Goal: Task Accomplishment & Management: Complete application form

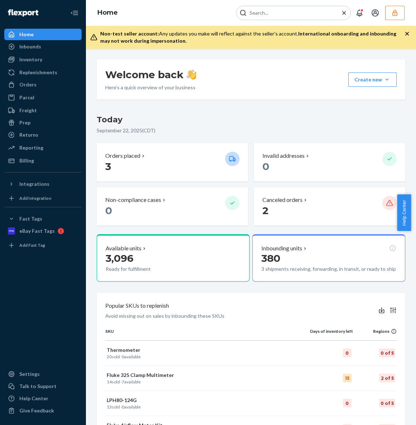
click at [397, 16] on icon "button" at bounding box center [395, 12] width 7 height 7
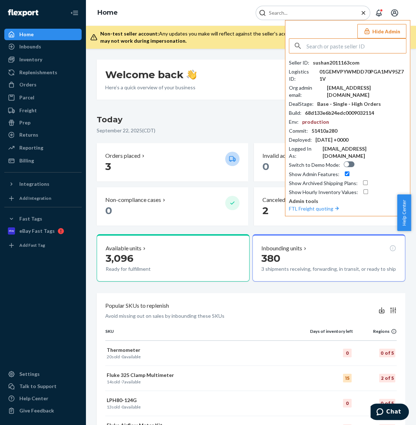
click at [347, 47] on input "text" at bounding box center [357, 46] width 100 height 14
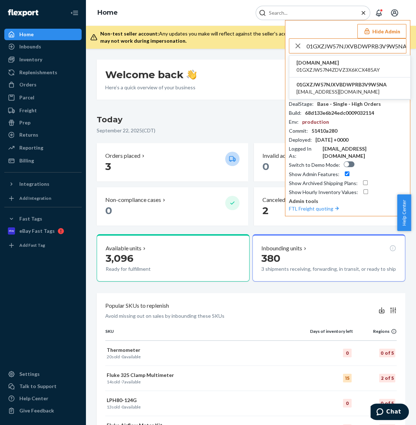
type input "01GXZJW57NJXVBDWPRB3V9W5NA"
click at [351, 68] on span "01GXZJW57N4ZDVZ3X6KCX485AY" at bounding box center [339, 69] width 84 height 7
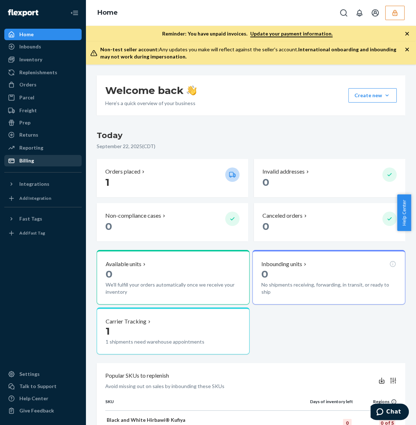
click at [21, 159] on div "Billing" at bounding box center [26, 160] width 15 height 7
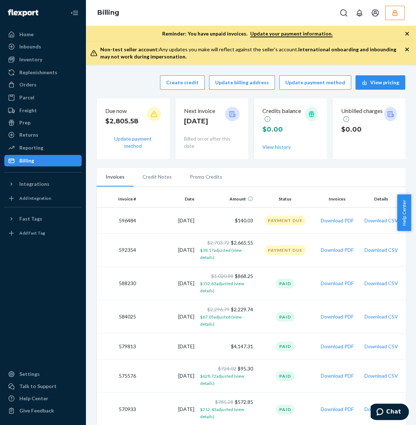
click at [393, 14] on icon "button" at bounding box center [395, 12] width 7 height 7
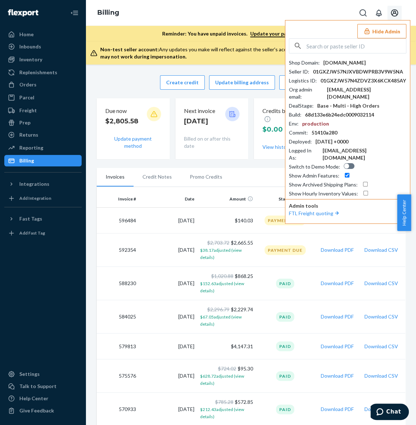
click at [395, 14] on icon "Open account menu" at bounding box center [395, 13] width 9 height 9
click at [47, 147] on div "Reporting" at bounding box center [43, 148] width 76 height 10
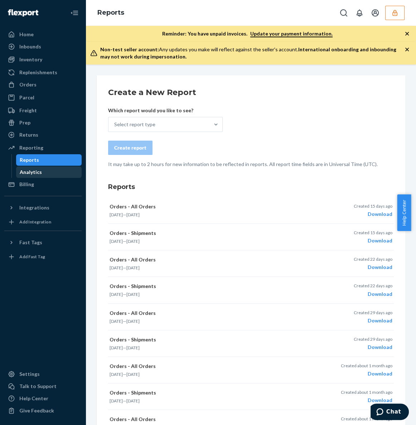
click at [62, 175] on div "Analytics" at bounding box center [49, 172] width 65 height 10
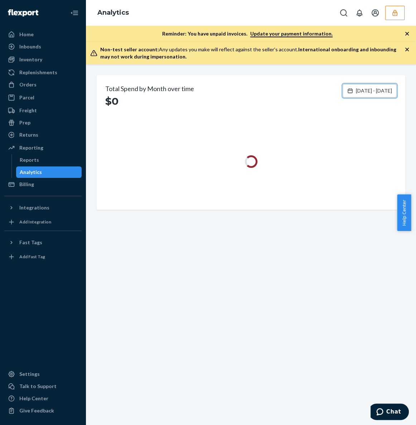
click at [356, 93] on span "Jun 24, 2025 - Sep 22, 2025" at bounding box center [374, 90] width 36 height 7
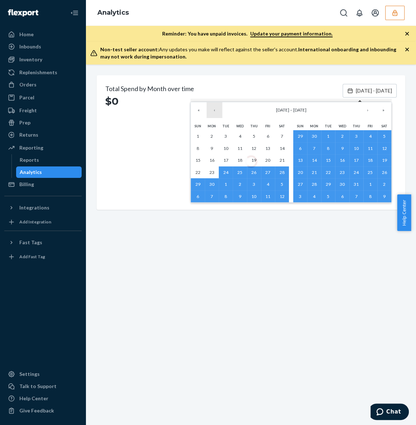
click at [218, 110] on button "‹" at bounding box center [215, 110] width 16 height 16
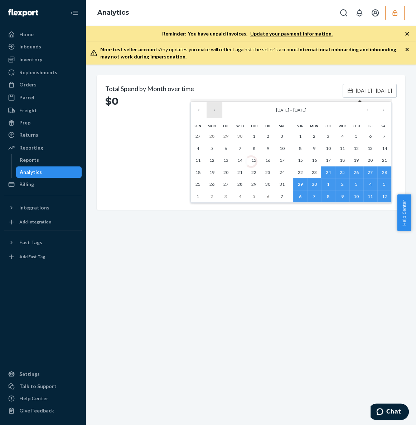
click at [218, 110] on button "‹" at bounding box center [215, 110] width 16 height 16
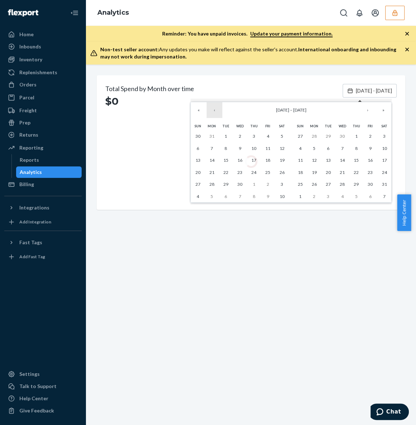
click at [219, 115] on button "‹" at bounding box center [215, 110] width 16 height 16
click at [285, 134] on button "1" at bounding box center [282, 136] width 14 height 12
click at [366, 112] on button "›" at bounding box center [368, 110] width 16 height 16
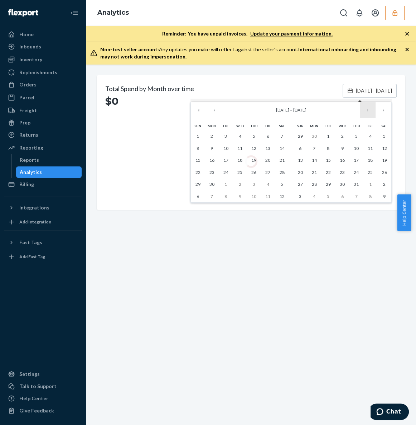
click at [366, 112] on button "›" at bounding box center [368, 110] width 16 height 16
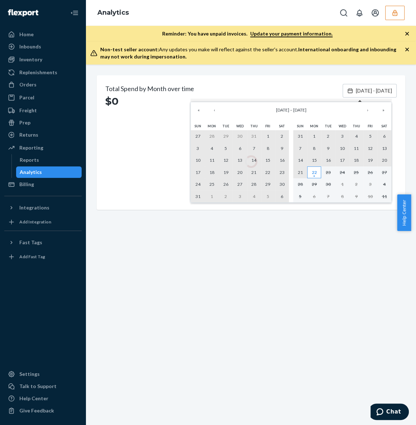
click at [316, 175] on abbr "22" at bounding box center [314, 172] width 5 height 5
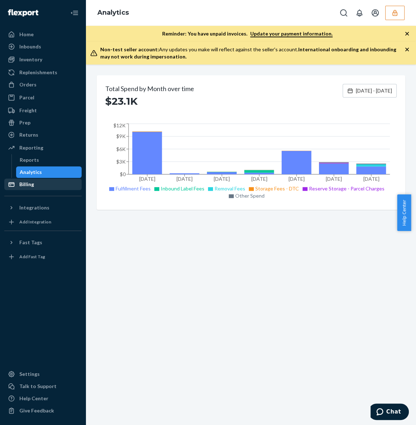
click at [27, 186] on div "Billing" at bounding box center [26, 184] width 15 height 7
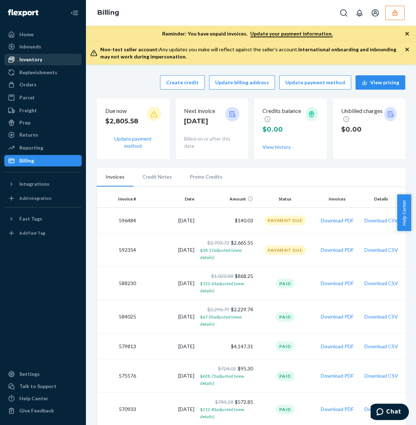
click at [44, 59] on div "Inventory" at bounding box center [43, 59] width 76 height 10
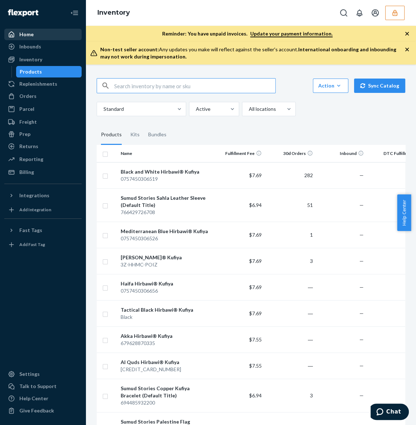
click at [57, 36] on div "Home" at bounding box center [43, 34] width 76 height 10
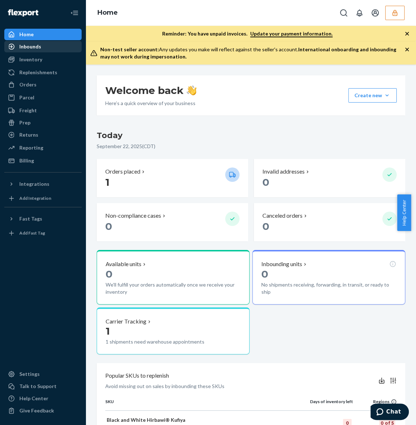
click at [53, 49] on div "Inbounds" at bounding box center [43, 47] width 76 height 10
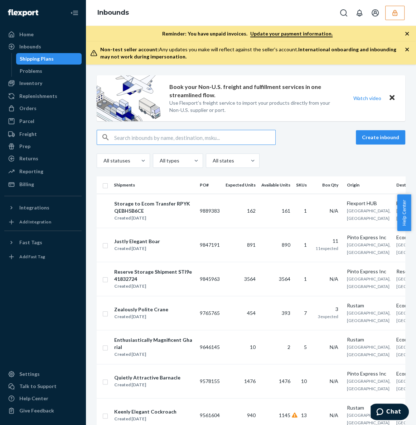
click at [140, 136] on input "text" at bounding box center [194, 137] width 161 height 14
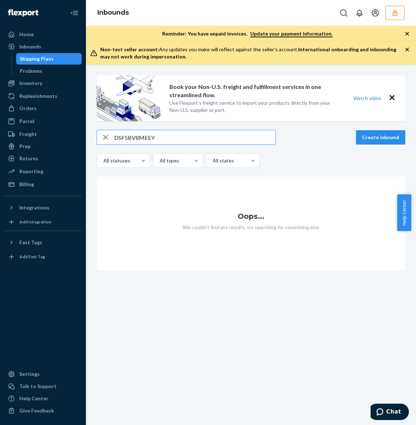
click at [230, 132] on input "DSF5BV8MEEY" at bounding box center [194, 137] width 161 height 14
type input "DSF5BV8MEEY"
click at [346, 13] on icon "Open Search Box" at bounding box center [344, 13] width 9 height 9
click at [285, 10] on input "Search Input" at bounding box center [291, 12] width 88 height 7
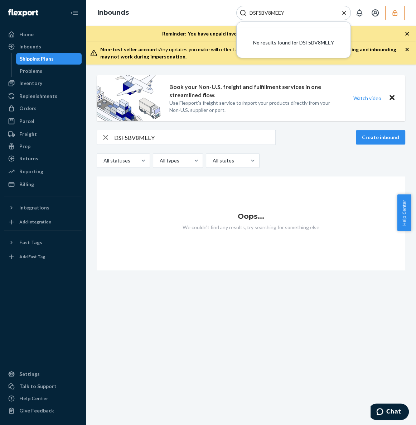
type input "DSF5BV8MEEY"
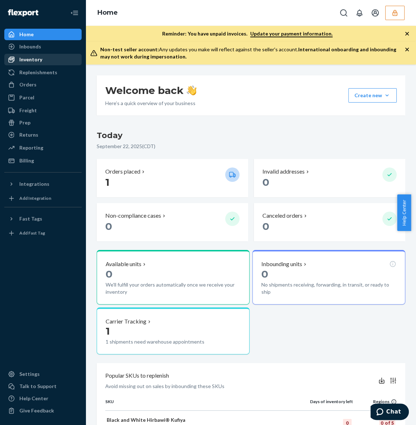
click at [32, 59] on div "Inventory" at bounding box center [30, 59] width 23 height 7
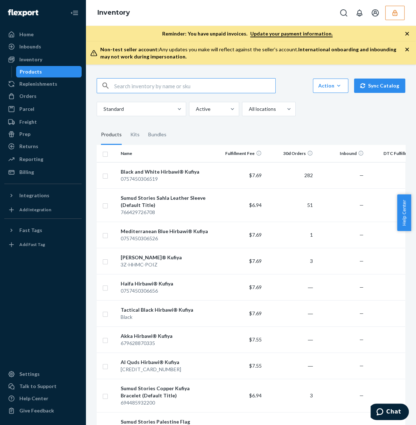
click at [176, 89] on input "text" at bounding box center [194, 85] width 161 height 14
paste input "DSF5BV8MEEY"
type input "DSF5BV8MEEY"
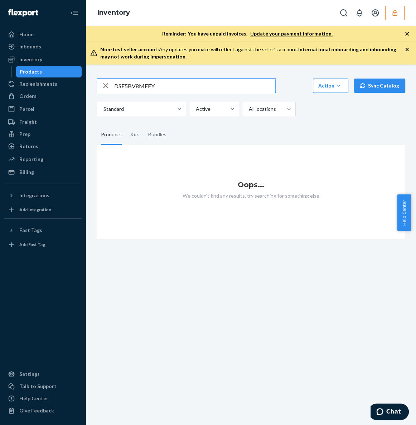
click at [151, 86] on input "DSF5BV8MEEY" at bounding box center [194, 85] width 161 height 14
click at [155, 85] on input "DSF5BV8MEEY" at bounding box center [194, 85] width 161 height 14
click at [403, 18] on button "button" at bounding box center [395, 13] width 19 height 14
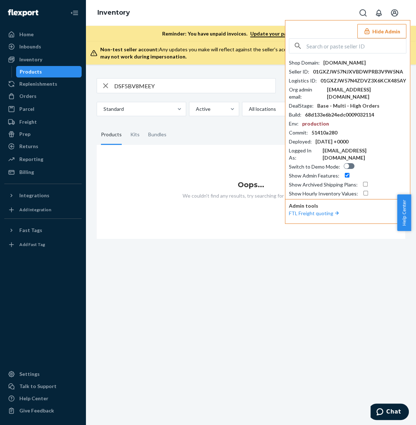
click at [340, 47] on input "text" at bounding box center [357, 46] width 100 height 14
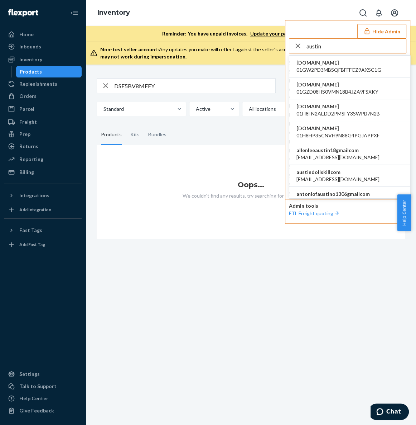
type input "austin"
click at [324, 175] on span "austindollskillcom" at bounding box center [338, 171] width 83 height 7
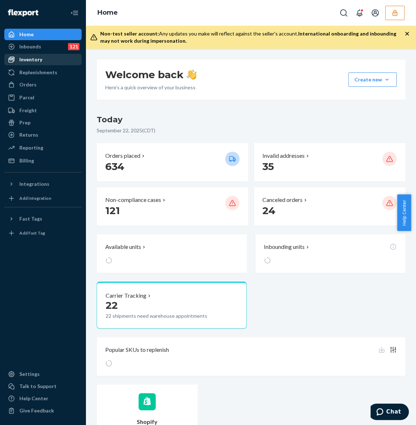
click at [39, 62] on div "Inventory" at bounding box center [30, 59] width 23 height 7
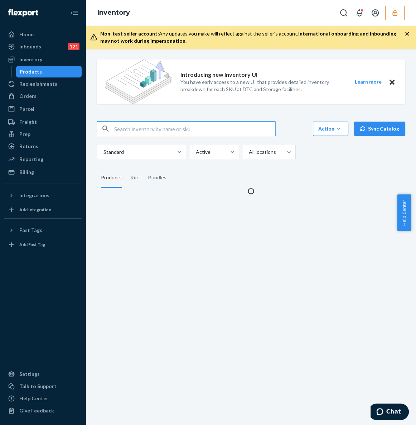
click at [150, 131] on input "text" at bounding box center [194, 128] width 161 height 14
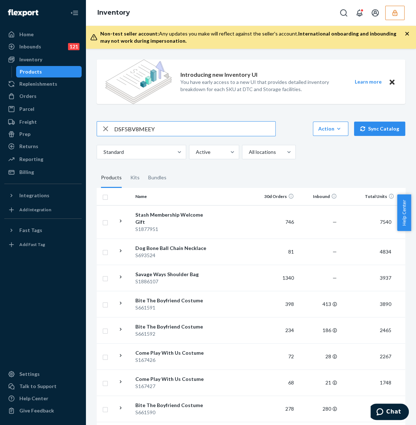
type input "DSF5BV8MEEY"
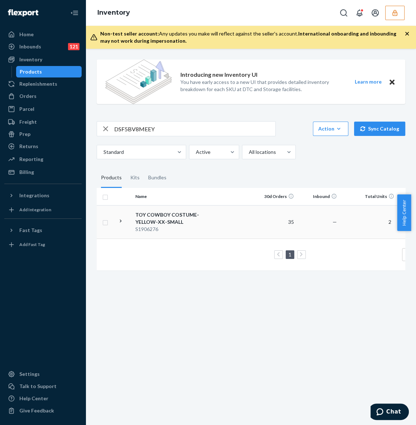
click at [171, 224] on div "TOY COWBOY COSTUME-YELLOW-XX-SMALL" at bounding box center [172, 218] width 75 height 14
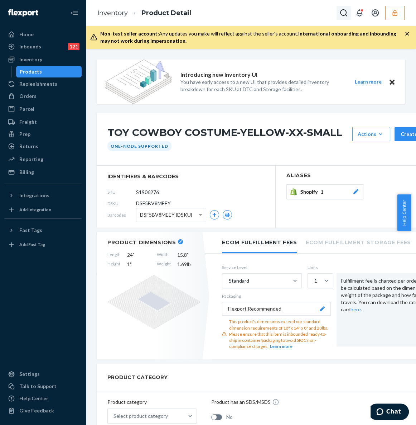
click at [347, 14] on icon "Open Search Box" at bounding box center [344, 13] width 9 height 9
click at [256, 15] on input "Search Input" at bounding box center [291, 12] width 88 height 7
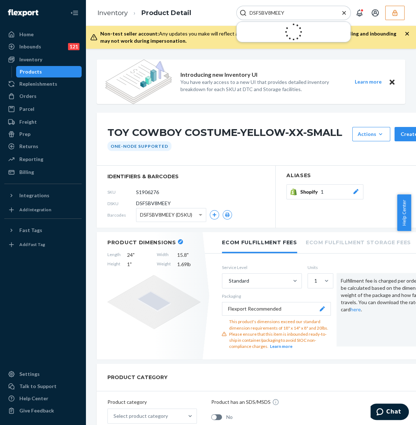
type input "DSF5BV8MEEY"
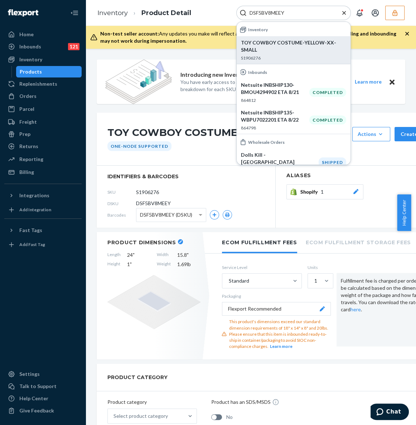
click at [292, 42] on p "TOY COWBOY COSTUME-YELLOW-XX-SMALL" at bounding box center [293, 46] width 105 height 14
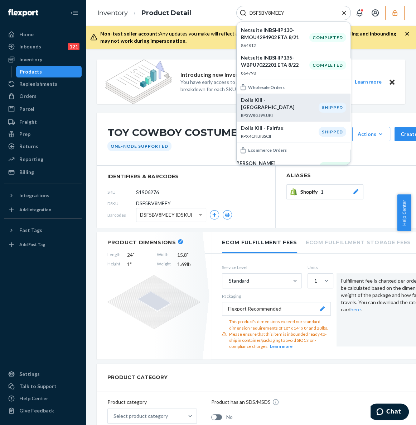
scroll to position [65, 0]
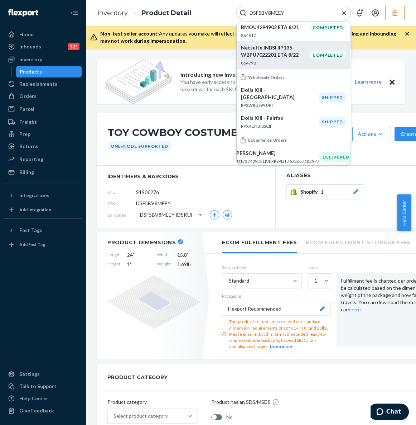
click at [273, 58] on div "Netsuite INBSHIP135-WBPU7022201 ETA 8/22 864798" at bounding box center [275, 55] width 68 height 22
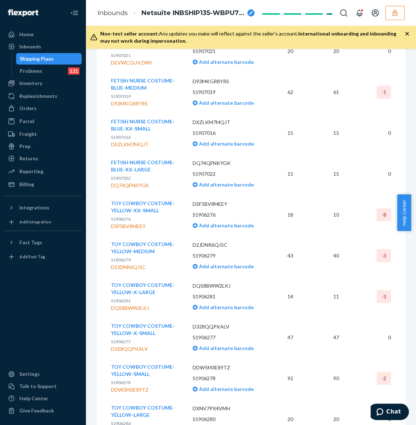
scroll to position [15414, 0]
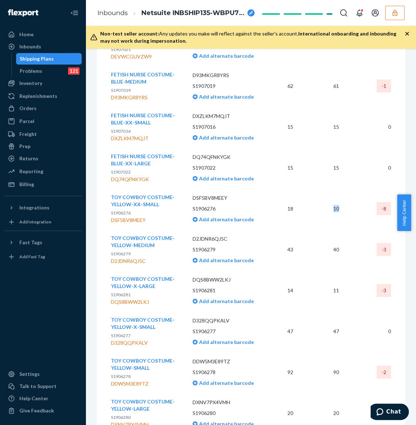
click at [347, 198] on tr "TOY COWBOY COSTUME-YELLOW-XX-SMALL S1906276 DSF5BV8MEEY DSF5BV8MEEY S1906276 Ad…" at bounding box center [251, 208] width 280 height 41
click at [378, 202] on div "-8" at bounding box center [384, 208] width 14 height 13
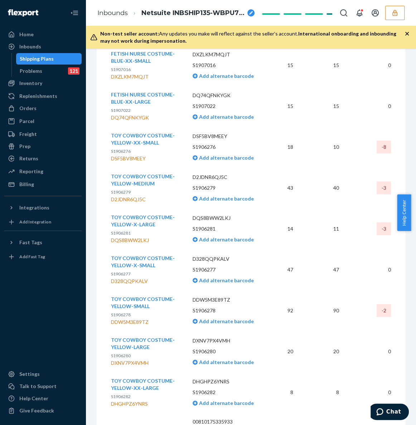
scroll to position [15457, 0]
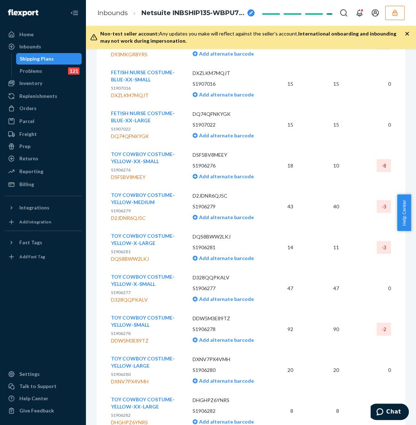
click at [142, 214] on div "D2JDNR6QJ5C" at bounding box center [146, 217] width 70 height 7
copy div "D2JDNR6QJ5C"
drag, startPoint x: 282, startPoint y: 192, endPoint x: 343, endPoint y: 196, distance: 61.4
click at [343, 196] on tr "TOY COWBOY COSTUME-YELLOW-MEDIUM S1906279 D2JDNR6QJ5C D2JDNR6QJ5C S1906279 Add …" at bounding box center [251, 206] width 280 height 41
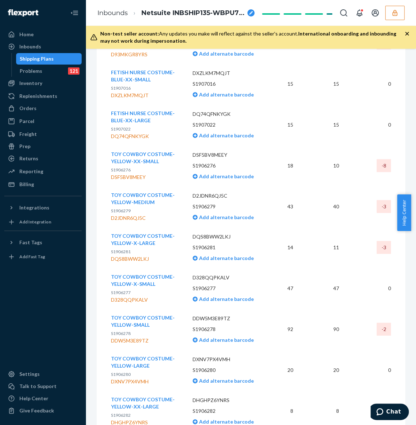
click at [132, 255] on div "DQS8BWW2LKJ" at bounding box center [146, 258] width 70 height 7
copy div "DQS8BWW2LKJ"
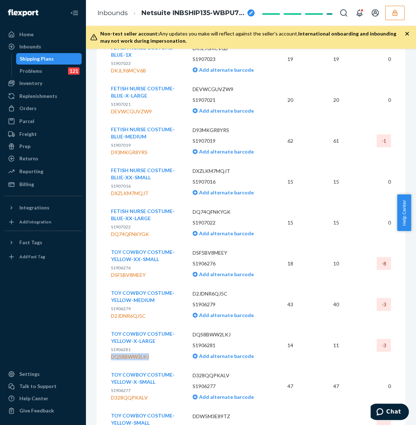
scroll to position [15425, 0]
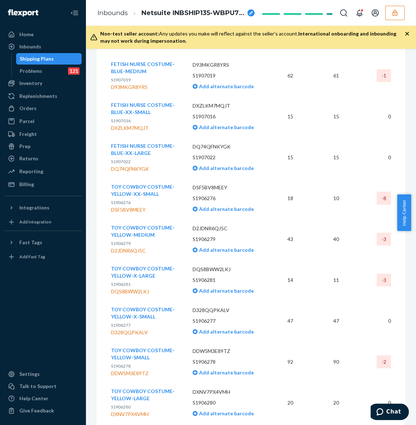
click at [142, 206] on div "DSF5BV8MEEY" at bounding box center [146, 209] width 70 height 7
copy div "DSF5BV8MEEY"
click at [63, 44] on div "Inbounds" at bounding box center [43, 47] width 76 height 10
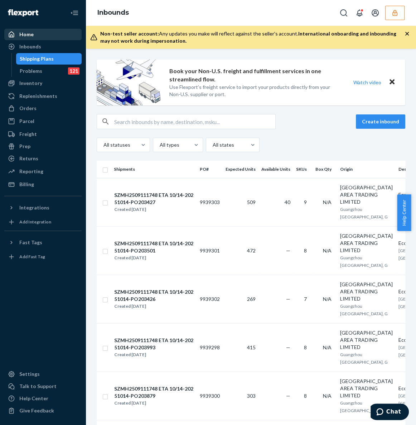
click at [53, 34] on div "Home" at bounding box center [43, 34] width 76 height 10
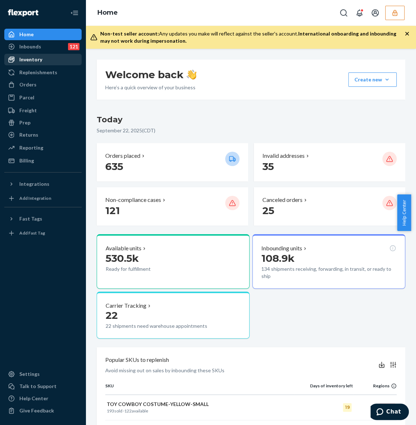
click at [44, 59] on div "Inventory" at bounding box center [43, 59] width 76 height 10
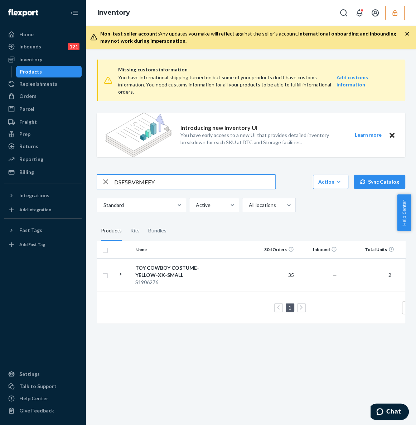
click at [221, 175] on input "DSF5BV8MEEY" at bounding box center [194, 182] width 161 height 14
drag, startPoint x: 195, startPoint y: 184, endPoint x: 163, endPoint y: 186, distance: 32.0
click at [89, 177] on div "Missing customs information You have international shipping turned on but some …" at bounding box center [251, 237] width 330 height 376
click at [251, 183] on input "DSF5BV8MEEY" at bounding box center [194, 182] width 161 height 14
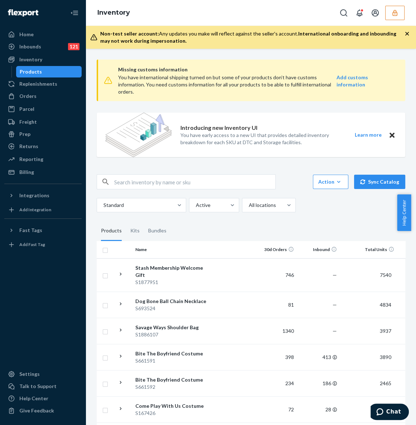
click at [190, 183] on input "text" at bounding box center [194, 182] width 161 height 14
paste input "DSF5BV8MEEY"
type input "DSF5BV8MEEY"
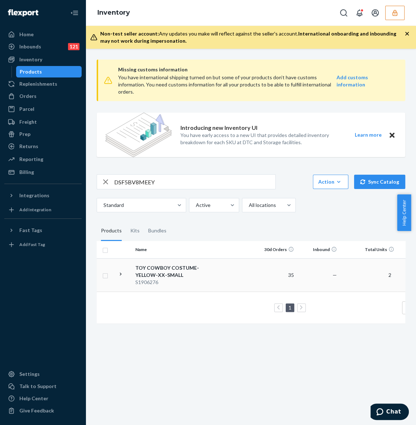
click at [129, 273] on td at bounding box center [124, 274] width 18 height 33
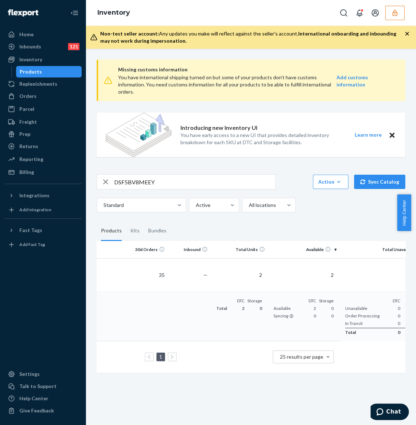
scroll to position [0, 132]
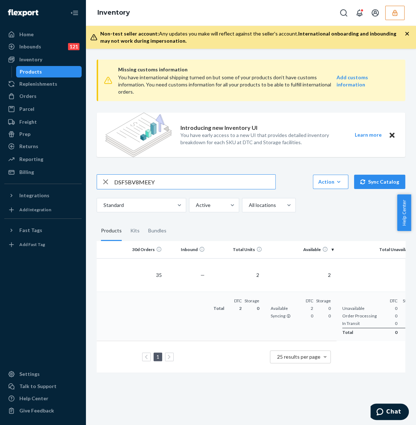
drag, startPoint x: 206, startPoint y: 181, endPoint x: 97, endPoint y: 178, distance: 108.6
click at [97, 178] on div "DSF5BV8MEEY" at bounding box center [186, 182] width 178 height 14
click at [397, 9] on icon "button" at bounding box center [395, 12] width 7 height 7
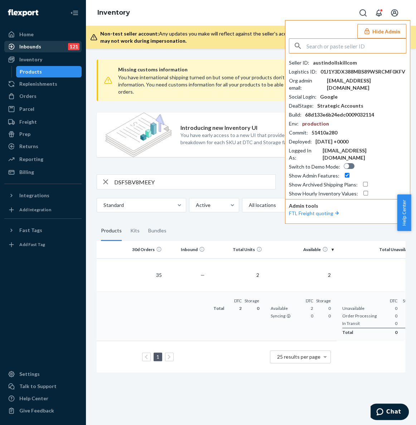
click at [51, 50] on div "Inbounds 121" at bounding box center [43, 47] width 76 height 10
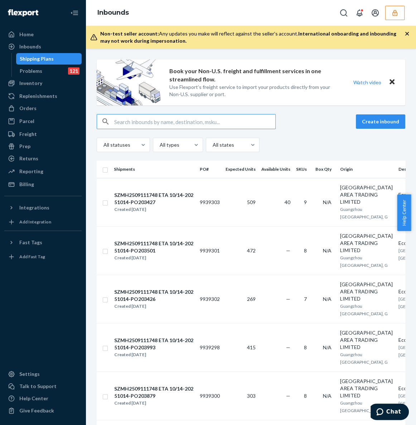
click at [165, 124] on input "text" at bounding box center [194, 121] width 161 height 14
type input "DSF5BV8MEEY"
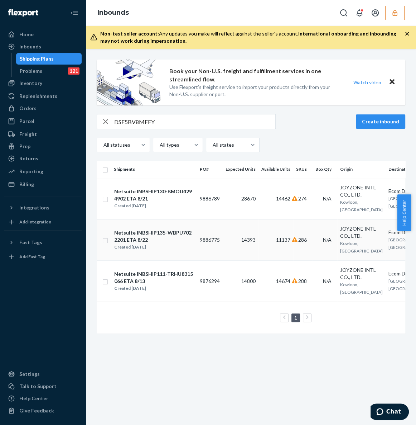
drag, startPoint x: 160, startPoint y: 229, endPoint x: 135, endPoint y: 235, distance: 25.7
click at [135, 235] on div "Netsuite INBSHIP135-WBPU7022201 ETA 8/22" at bounding box center [154, 236] width 80 height 14
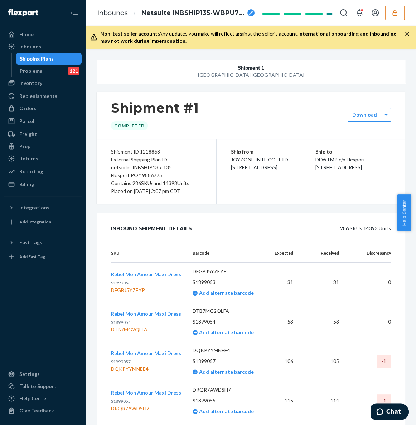
click at [279, 145] on div "Ship from JOYZONE INTL CO., LTD. Unit 917B 9F Tower A No14 Science Museum Road …" at bounding box center [311, 171] width 189 height 65
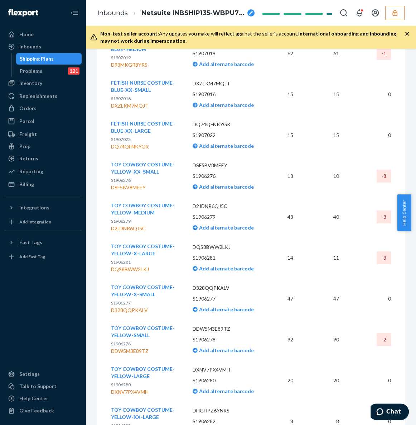
scroll to position [79071, 0]
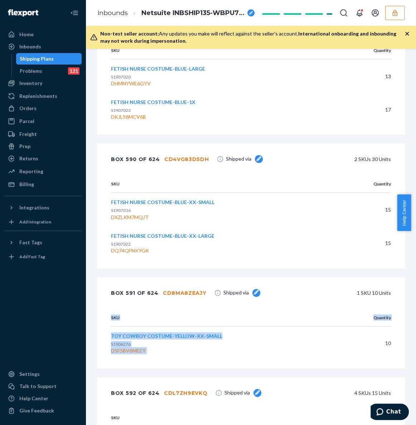
drag, startPoint x: 377, startPoint y: 229, endPoint x: 390, endPoint y: 228, distance: 12.9
click at [391, 309] on div "SKU Quantity TOY COWBOY COSTUME-YELLOW-XX-SMALL S1906276 DSF5BV8MEEY 10" at bounding box center [251, 339] width 309 height 60
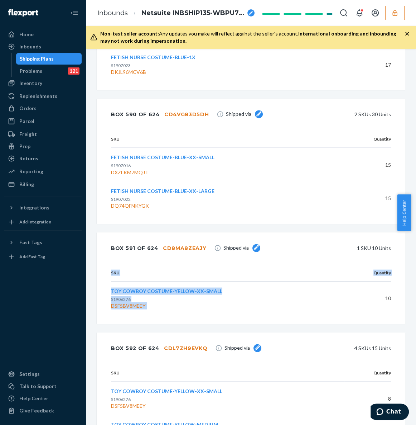
scroll to position [79169, 0]
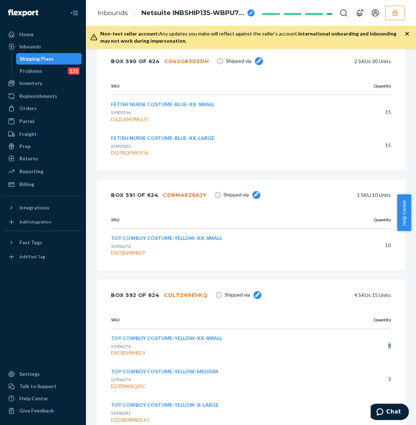
drag, startPoint x: 382, startPoint y: 234, endPoint x: 385, endPoint y: 237, distance: 4.1
click at [385, 329] on td "8" at bounding box center [368, 346] width 47 height 34
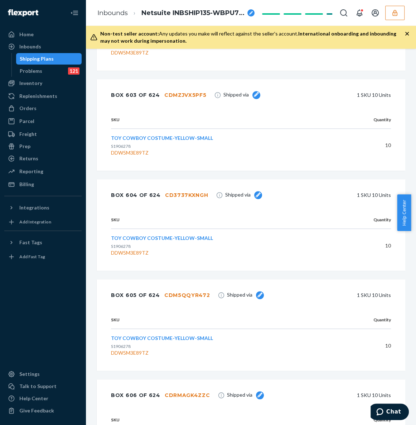
scroll to position [15545, 0]
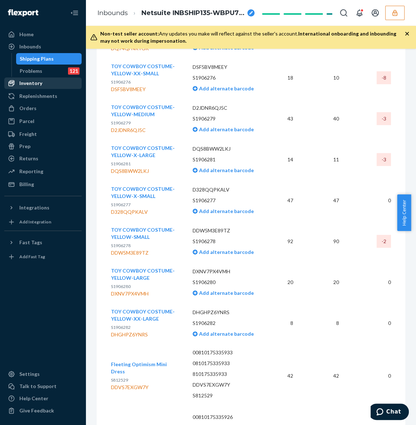
click at [38, 84] on div "Inventory" at bounding box center [30, 83] width 23 height 7
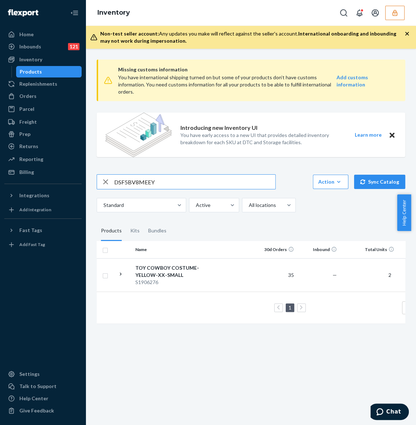
drag, startPoint x: 168, startPoint y: 178, endPoint x: 102, endPoint y: 174, distance: 66.1
click at [102, 174] on div "Missing customs information You have international shipping turned on but some …" at bounding box center [251, 192] width 320 height 277
paste input "XNV7PX4VMH"
click at [121, 273] on icon at bounding box center [121, 274] width 7 height 7
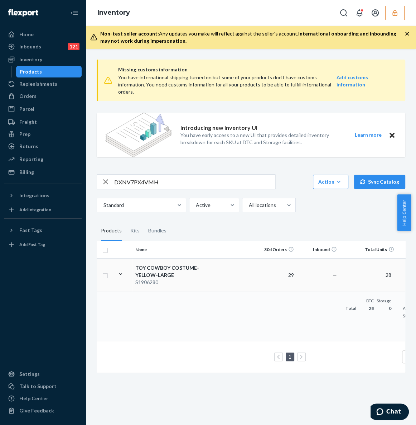
click at [144, 181] on input "DXNV7PX4VMH" at bounding box center [194, 182] width 161 height 14
paste input "DW5M3E89TZ"
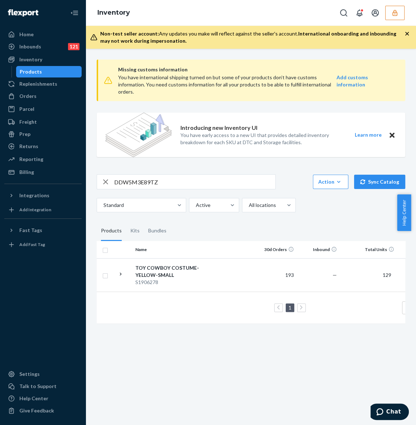
click at [137, 177] on input "DDW5M3E89TZ" at bounding box center [194, 182] width 161 height 14
paste input "SF5BV8MEEY"
type input "DSF5BV8MEEY"
click at [56, 48] on div "Inbounds 121" at bounding box center [43, 47] width 76 height 10
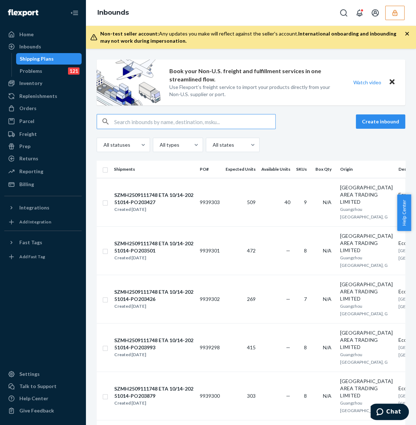
click at [168, 123] on input "text" at bounding box center [194, 121] width 161 height 14
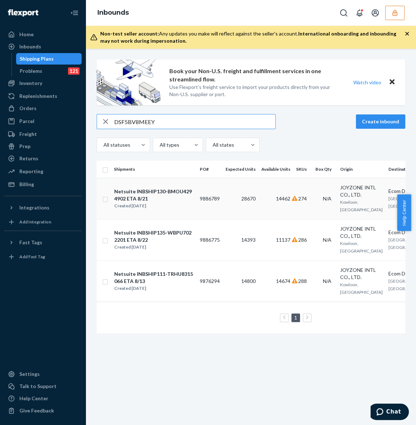
type input "DSF5BV8MEEY"
click at [162, 191] on div "Netsuite INBSHIP130-BMOU4294902 ETA 8/21" at bounding box center [154, 195] width 80 height 14
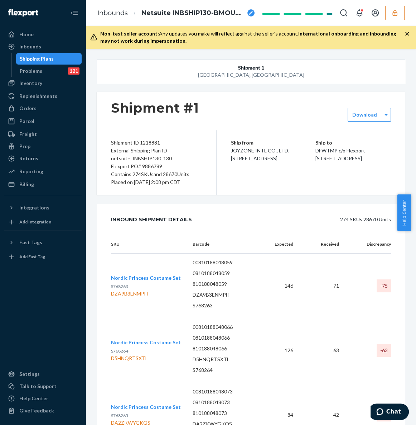
click at [254, 195] on div "Ship from JOYZONE INTL CO., LTD. Unit 917B 9F Tower A No14 Science Museum Road …" at bounding box center [311, 162] width 189 height 65
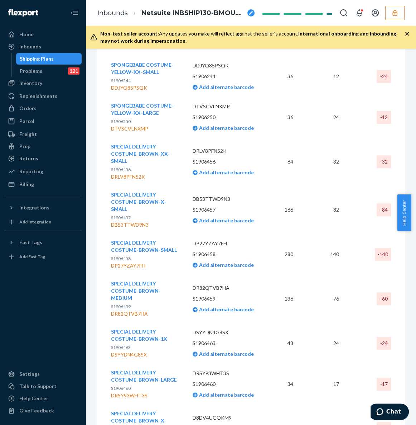
scroll to position [7275, 0]
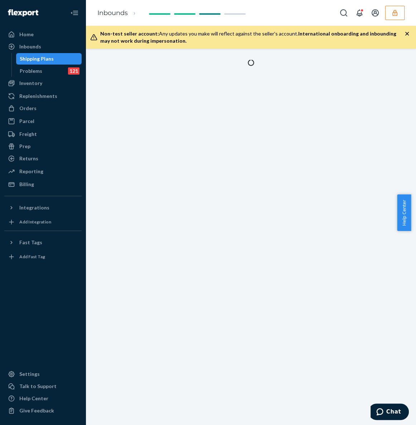
click at [400, 15] on button "button" at bounding box center [395, 13] width 19 height 14
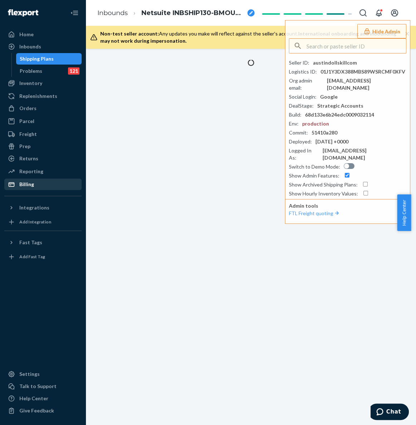
click at [46, 300] on div at bounding box center [42, 313] width 77 height 103
click at [26, 187] on div "Billing" at bounding box center [26, 184] width 15 height 7
click at [32, 181] on div "Billing" at bounding box center [26, 184] width 15 height 7
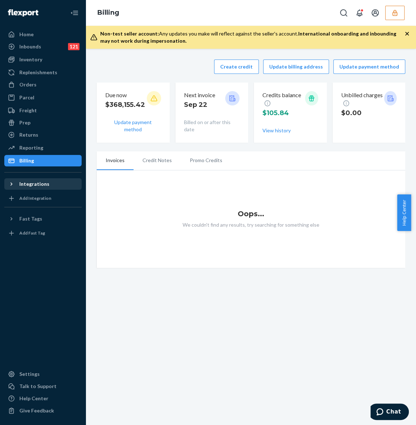
click at [32, 184] on div "Integrations" at bounding box center [34, 183] width 30 height 7
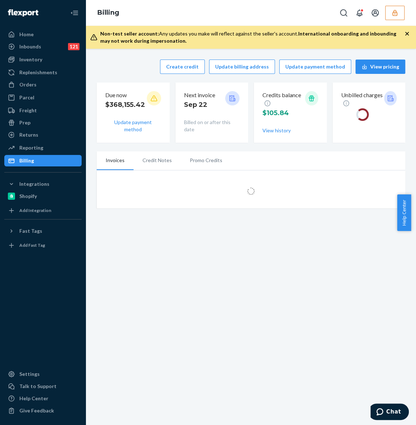
click at [40, 160] on div "Billing" at bounding box center [43, 161] width 76 height 10
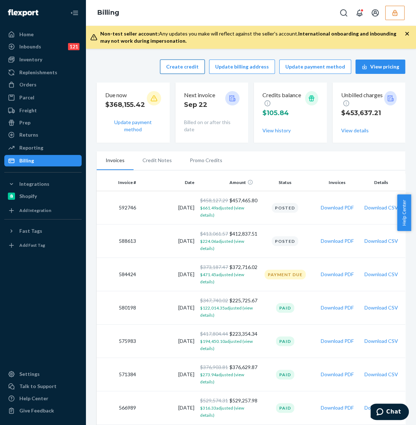
click at [180, 67] on button "Create credit" at bounding box center [182, 66] width 45 height 14
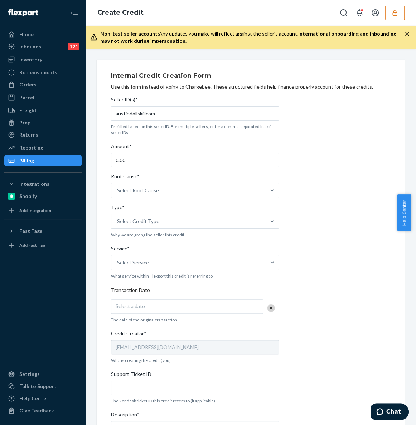
click at [29, 164] on div "Billing" at bounding box center [26, 160] width 15 height 7
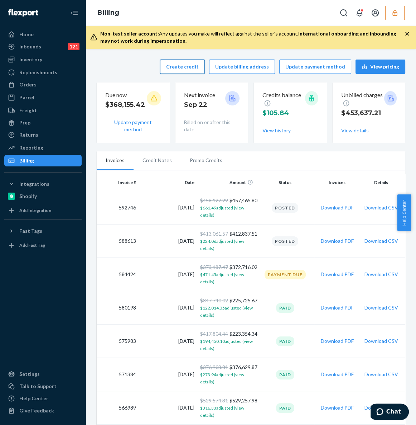
click at [202, 72] on button "Create credit" at bounding box center [182, 66] width 45 height 14
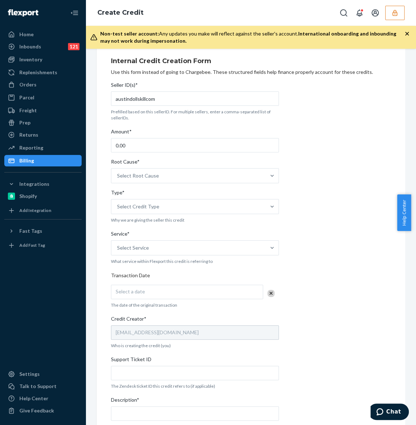
scroll to position [65, 0]
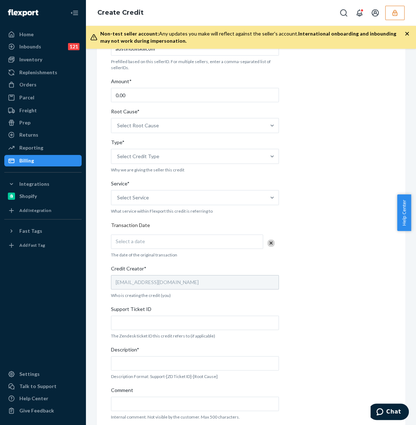
click at [19, 11] on img at bounding box center [23, 12] width 30 height 7
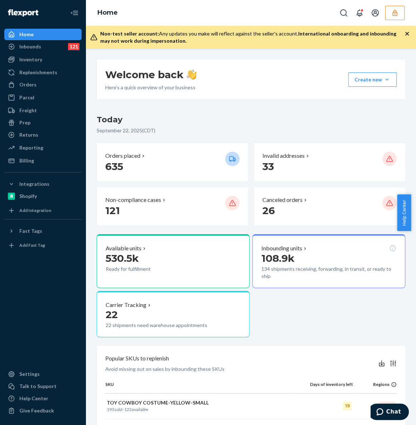
click at [395, 15] on icon "button" at bounding box center [395, 13] width 5 height 6
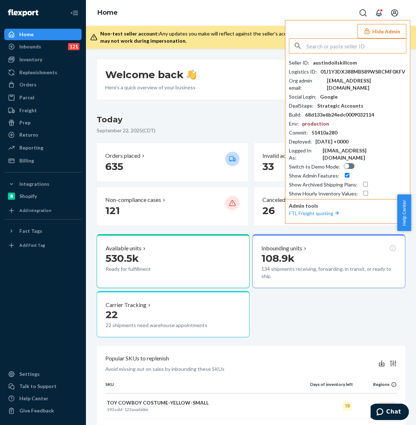
click at [346, 44] on input "text" at bounding box center [357, 46] width 100 height 14
type input "sushan2011163com"
click at [337, 62] on span "sushan2011163com" at bounding box center [338, 62] width 83 height 7
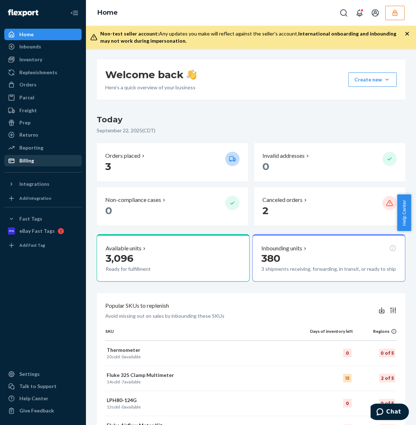
click at [53, 161] on div "Billing" at bounding box center [43, 161] width 76 height 10
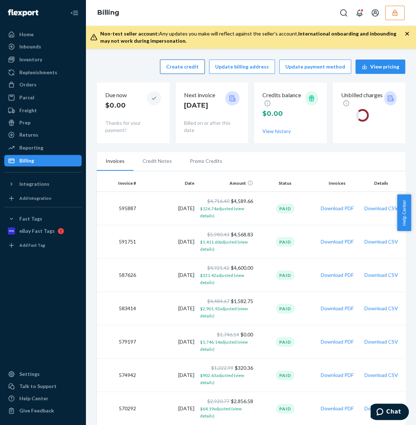
click at [198, 62] on button "Create credit" at bounding box center [182, 66] width 45 height 14
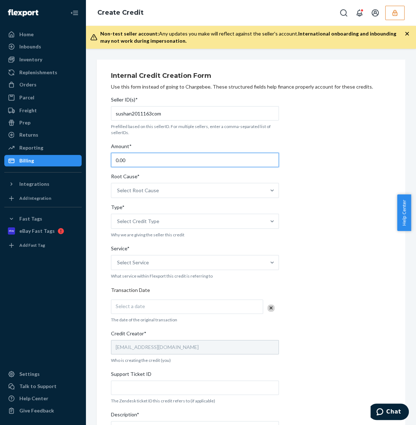
click at [144, 164] on input "0.00" at bounding box center [195, 160] width 168 height 14
drag, startPoint x: 148, startPoint y: 162, endPoint x: 109, endPoint y: 159, distance: 39.2
click at [109, 159] on div "Internal Credit Creation Form Use this form instead of going to Chargebee. Thes…" at bounding box center [251, 288] width 309 height 458
paste input "334.26"
type input "334.26"
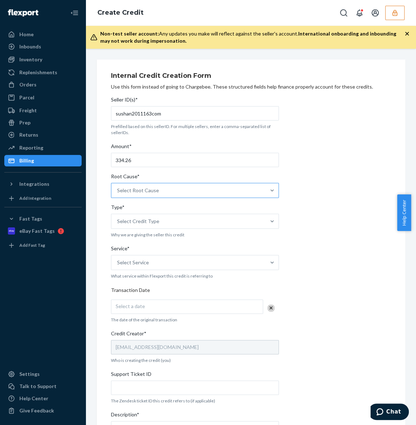
click at [168, 187] on div "Select Root Cause" at bounding box center [188, 190] width 154 height 14
click at [118, 187] on input "Root Cause* Select Root Cause" at bounding box center [117, 190] width 1 height 7
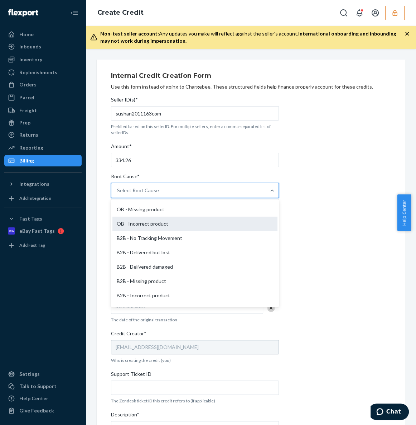
scroll to position [311, 0]
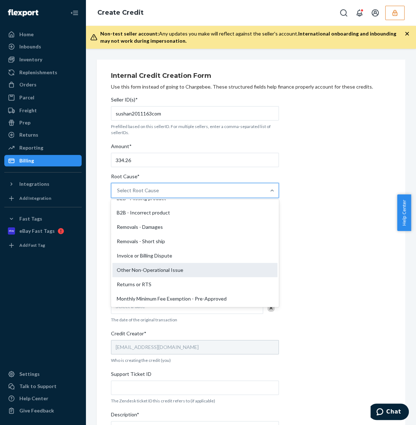
click at [189, 271] on div "Other Non-Operational Issue" at bounding box center [195, 270] width 165 height 14
click at [118, 194] on input "Root Cause* option Other Non-Operational Issue focused, 27 of 29. 29 results av…" at bounding box center [117, 190] width 1 height 7
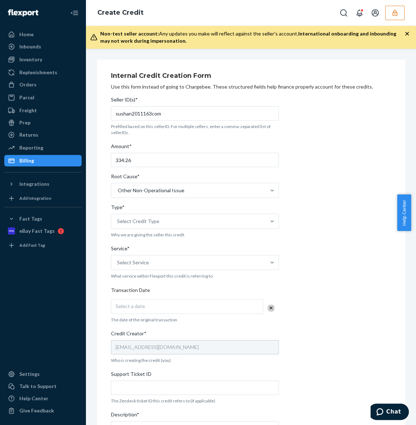
click at [327, 198] on div "Internal Credit Creation Form Use this form instead of going to Chargebee. Thes…" at bounding box center [251, 288] width 280 height 441
click at [238, 218] on div "Select Credit Type" at bounding box center [188, 221] width 154 height 14
click at [118, 218] on input "Type* Select Credit Type" at bounding box center [117, 221] width 1 height 7
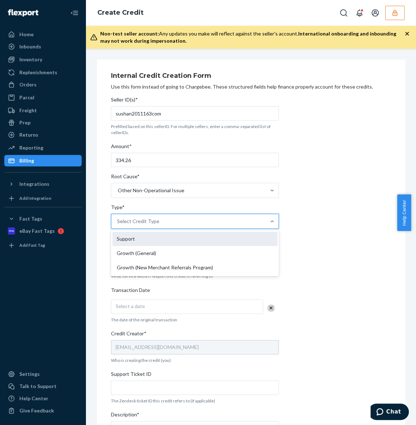
click at [227, 234] on div "Support" at bounding box center [195, 239] width 165 height 14
click at [118, 225] on input "Type* option Support focused, 1 of 3. 3 results available. Use Up and Down to c…" at bounding box center [117, 221] width 1 height 7
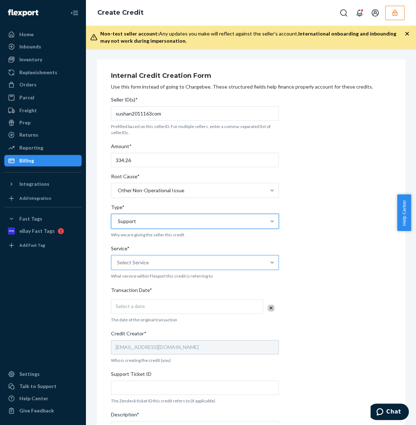
click at [233, 258] on div "Select Service" at bounding box center [188, 262] width 154 height 14
click at [118, 259] on input "Service* Select Service" at bounding box center [117, 262] width 1 height 7
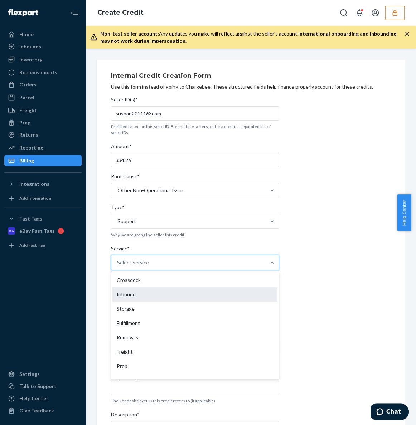
click at [167, 295] on div "Inbound" at bounding box center [195, 294] width 165 height 14
click at [118, 266] on input "Service* option Storage focused, 3 of 10. 10 results available. Use Up and Down…" at bounding box center [117, 262] width 1 height 7
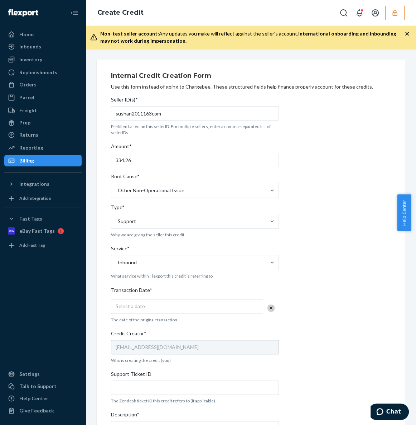
click at [198, 306] on div "Select a date" at bounding box center [187, 306] width 152 height 14
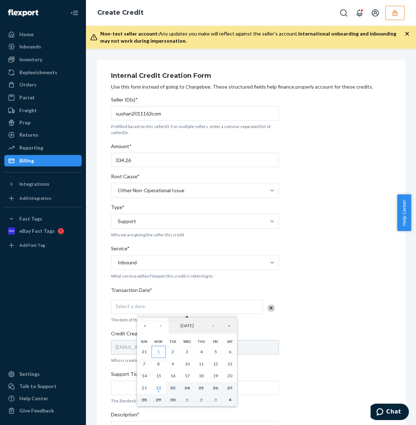
click at [155, 352] on button "1" at bounding box center [159, 351] width 14 height 12
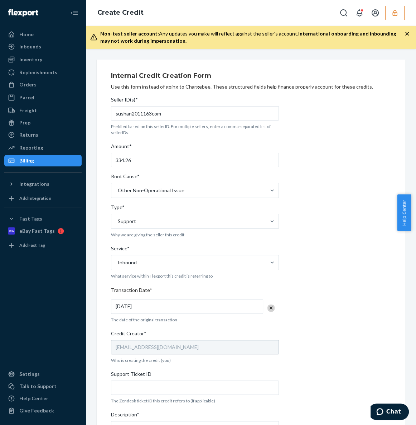
click at [353, 341] on div "Internal Credit Creation Form Use this form instead of going to Chargebee. Thes…" at bounding box center [251, 288] width 280 height 441
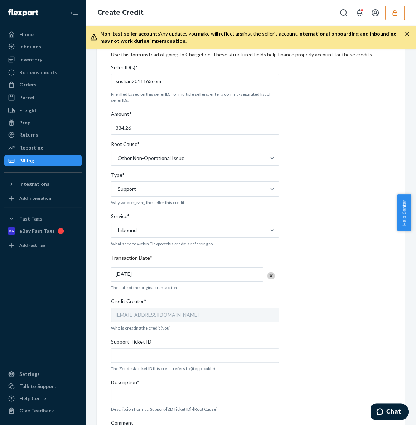
scroll to position [91, 0]
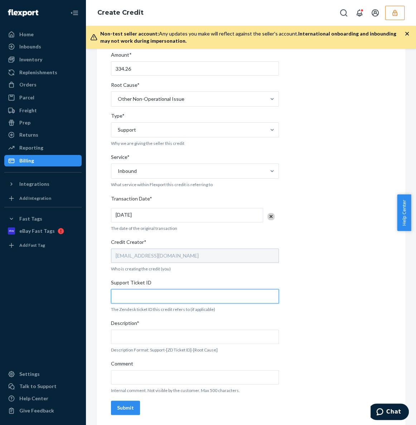
click at [184, 298] on input "Support Ticket ID" at bounding box center [195, 296] width 168 height 14
click at [206, 296] on input "Support Ticket ID" at bounding box center [195, 296] width 168 height 14
paste input "OFRCAR-1738"
type input "OFRCAR-1738"
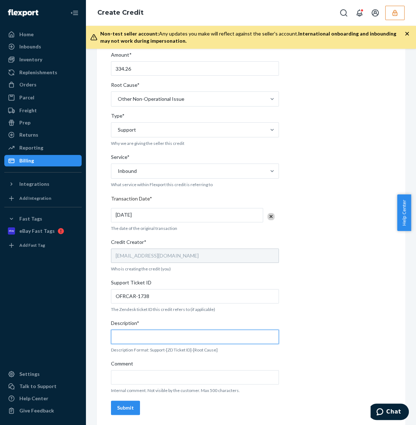
click at [192, 333] on input "Description*" at bounding box center [195, 336] width 168 height 14
paste input "OFRCAR-1738"
click at [189, 336] on input "OFRCAR-1738" at bounding box center [195, 336] width 168 height 14
paste input "DANTEUV5XHS DISCREPANCY"
type input "OFRCAR-1738 DANTEUV5XHS DISCREPANCY"
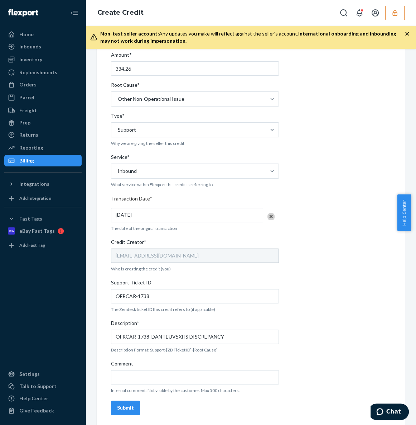
click at [347, 342] on div "Internal Credit Creation Form Use this form instead of going to Chargebee. Thes…" at bounding box center [251, 197] width 280 height 441
click at [130, 405] on div "Submit" at bounding box center [125, 407] width 17 height 7
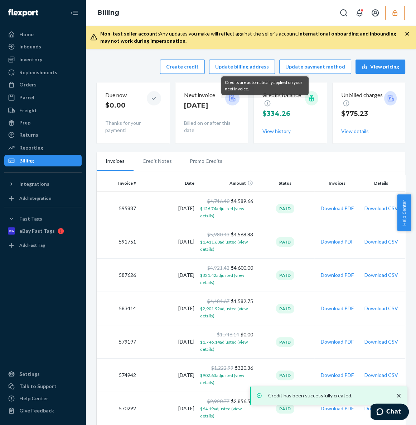
click at [203, 161] on li "Promo Credits" at bounding box center [206, 161] width 51 height 18
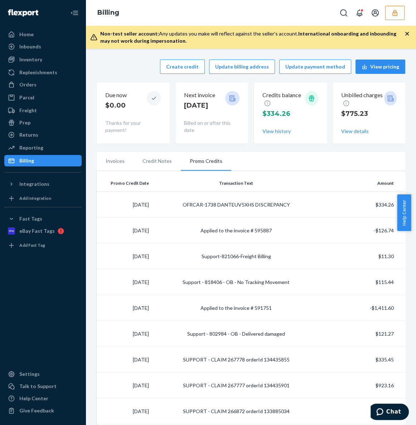
click at [394, 11] on icon "button" at bounding box center [395, 13] width 5 height 6
